Goal: Task Accomplishment & Management: Manage account settings

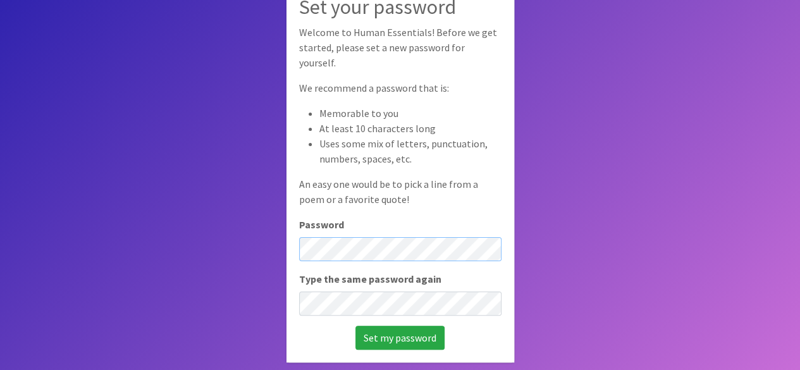
scroll to position [85, 0]
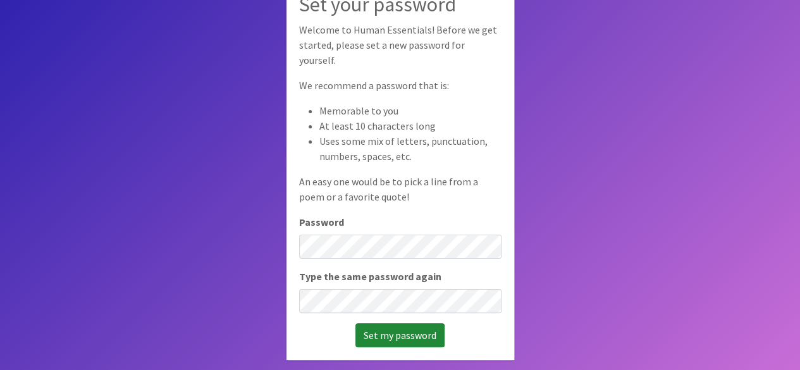
click at [389, 329] on input "Set my password" at bounding box center [399, 335] width 89 height 24
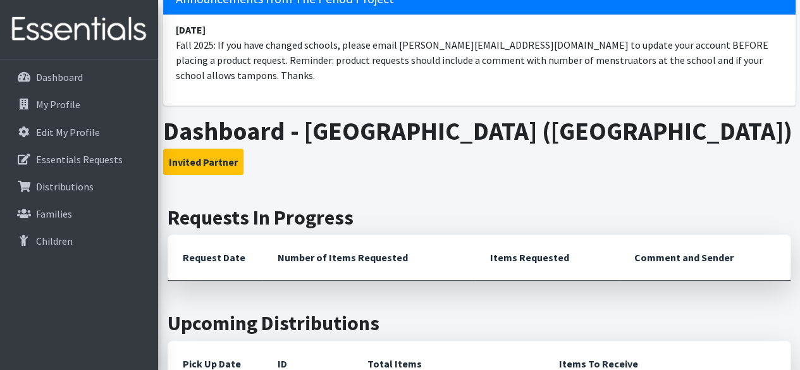
scroll to position [118, 0]
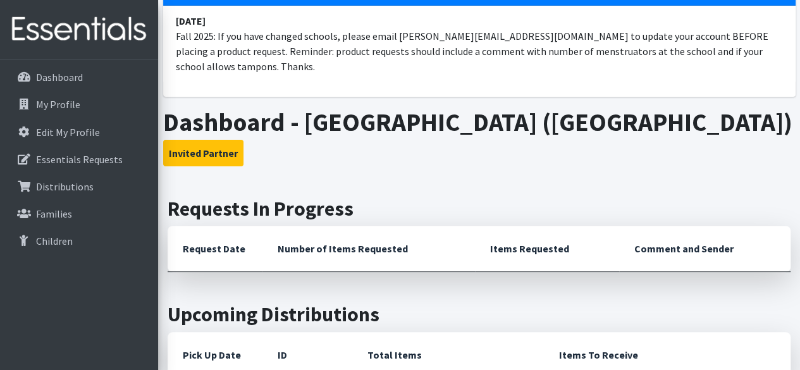
click at [202, 229] on th "Request Date" at bounding box center [215, 249] width 95 height 46
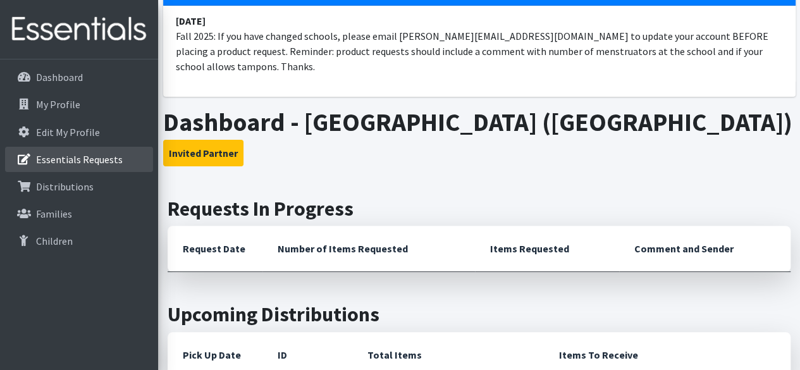
click at [71, 159] on p "Essentials Requests" at bounding box center [79, 159] width 87 height 13
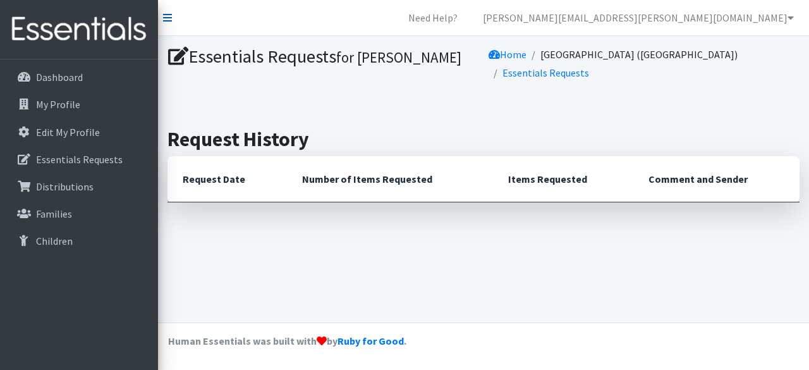
click at [169, 16] on icon at bounding box center [167, 18] width 9 height 10
